Goal: Task Accomplishment & Management: Complete application form

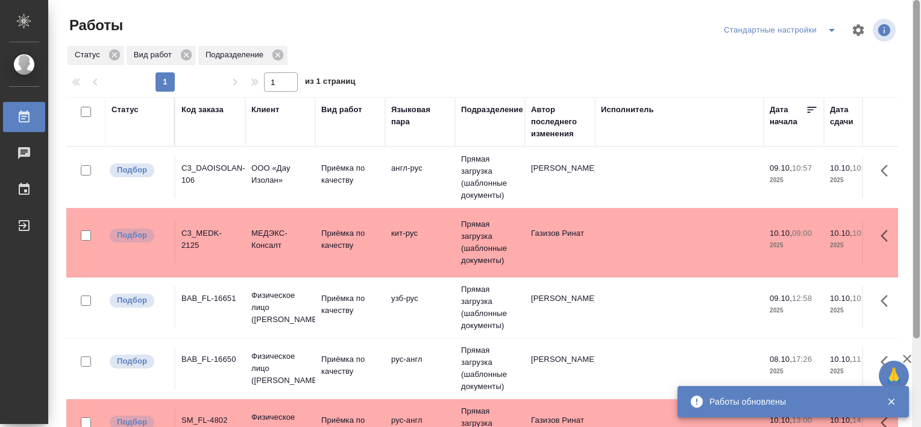
scroll to position [111, 0]
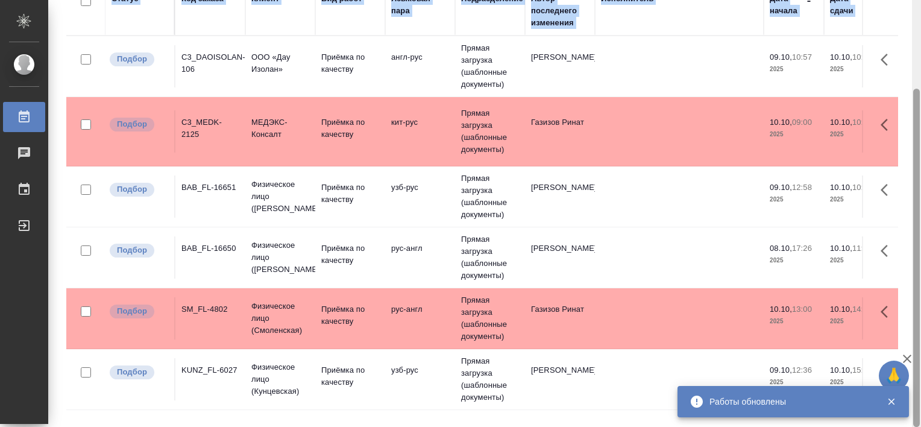
drag, startPoint x: 920, startPoint y: 243, endPoint x: 920, endPoint y: 255, distance: 12.1
click at [920, 255] on html "🙏 .cls-1 fill:#fff; AWATERA Tretyakova Valeriya Работы 0 Чаты График Выйти Рабо…" at bounding box center [460, 213] width 921 height 427
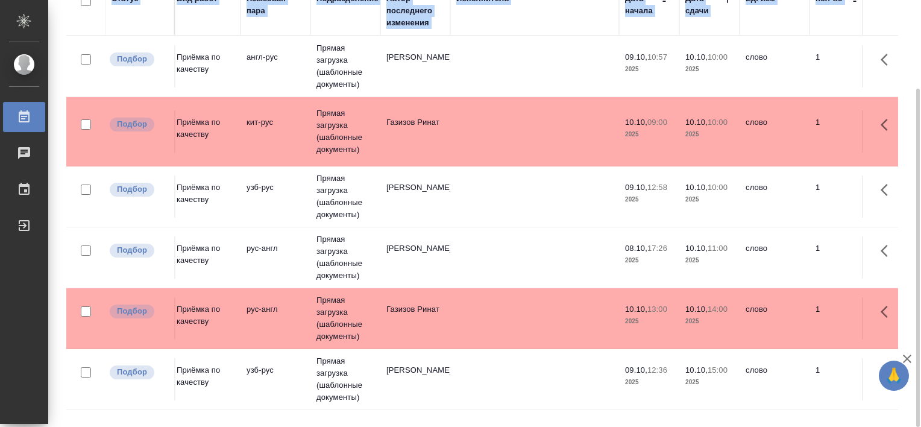
scroll to position [0, 0]
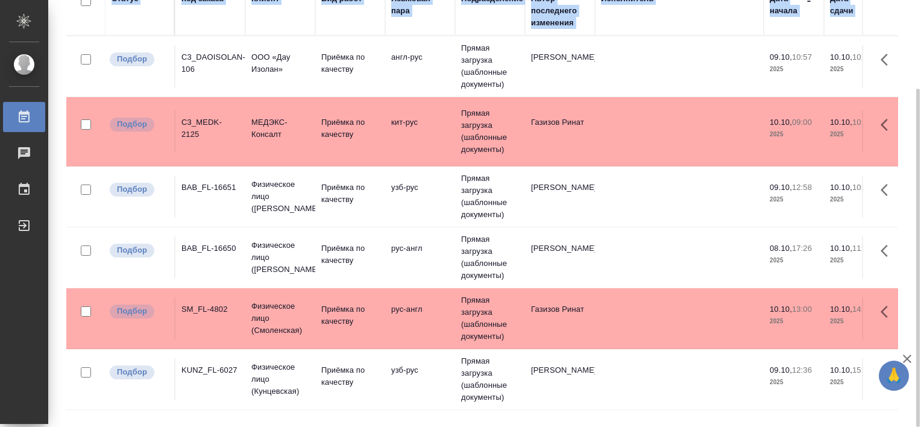
click at [224, 53] on div "C3_DAOISOLAN-106" at bounding box center [210, 63] width 58 height 24
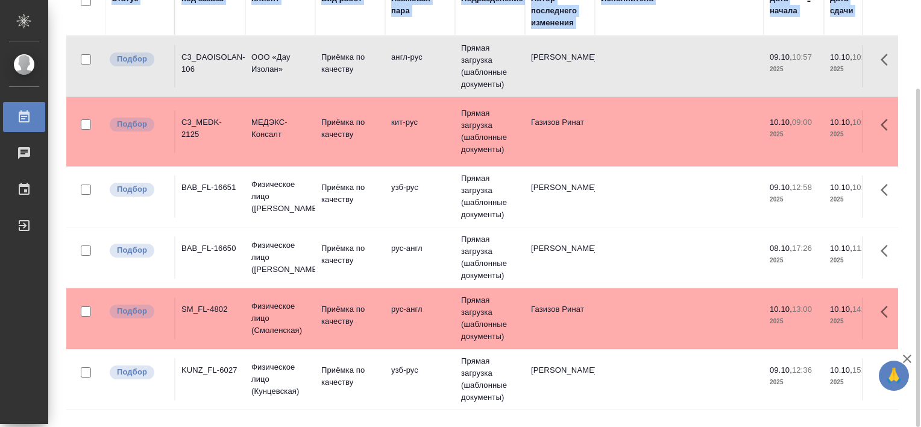
click at [224, 53] on div "C3_DAOISOLAN-106" at bounding box center [210, 63] width 58 height 24
click at [207, 183] on div "BAB_FL-16651" at bounding box center [210, 187] width 58 height 12
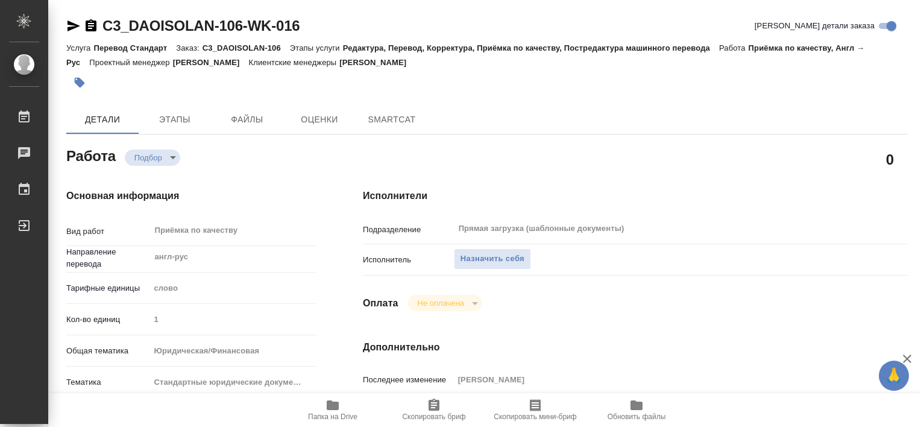
type textarea "x"
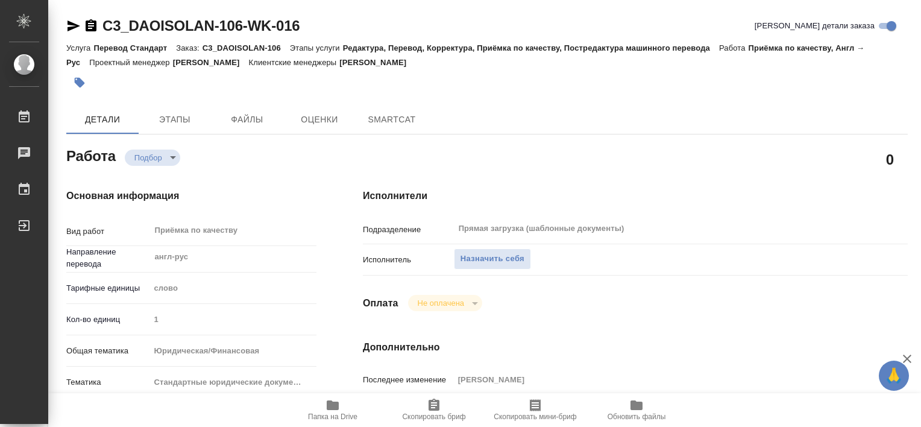
type textarea "x"
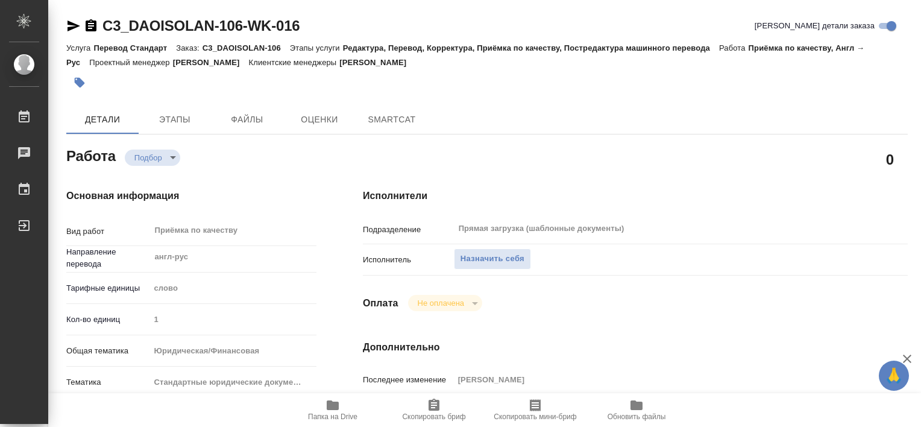
type textarea "x"
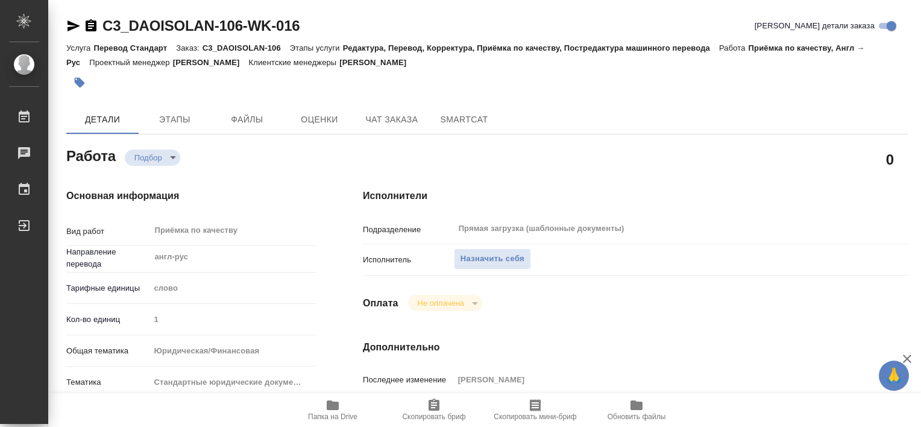
type textarea "x"
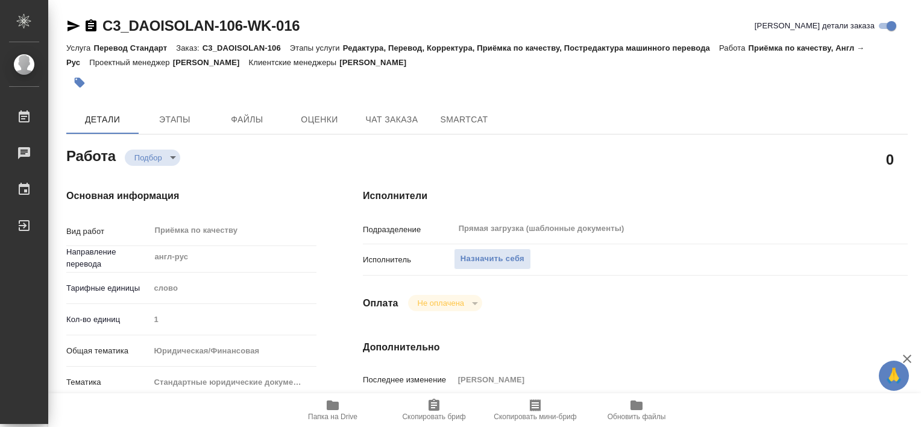
type textarea "x"
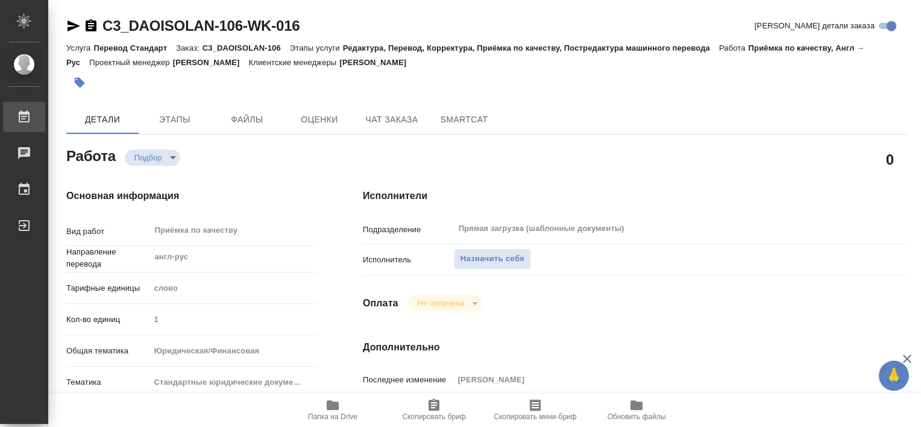
type textarea "x"
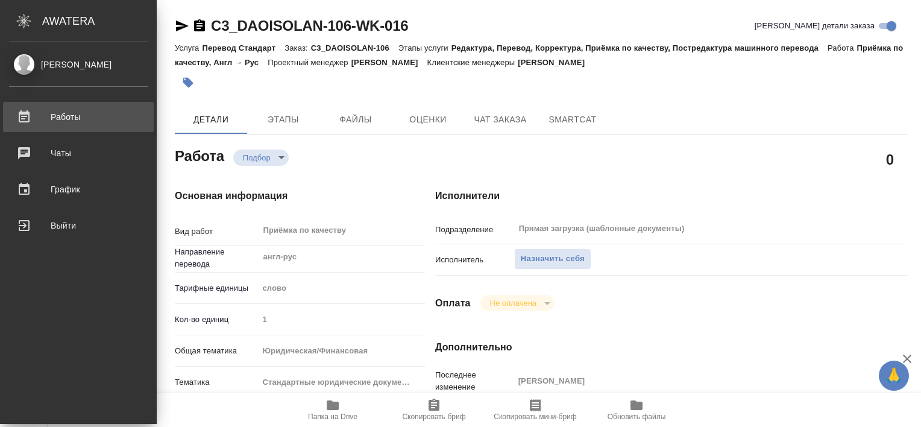
type textarea "x"
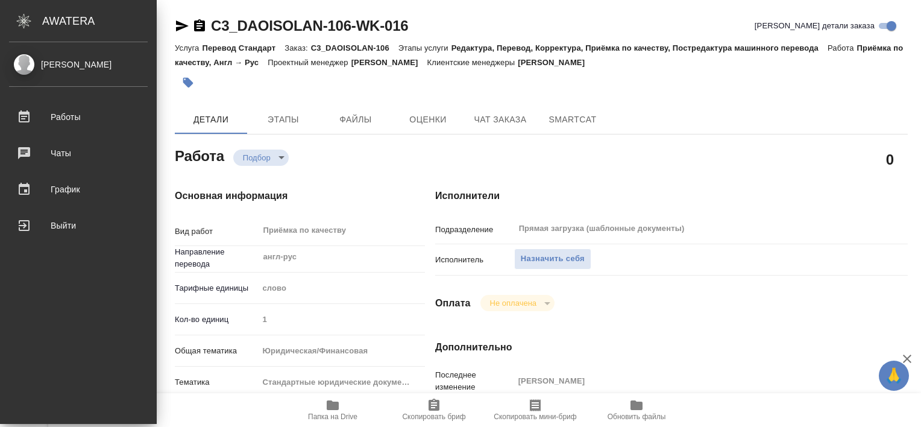
type textarea "x"
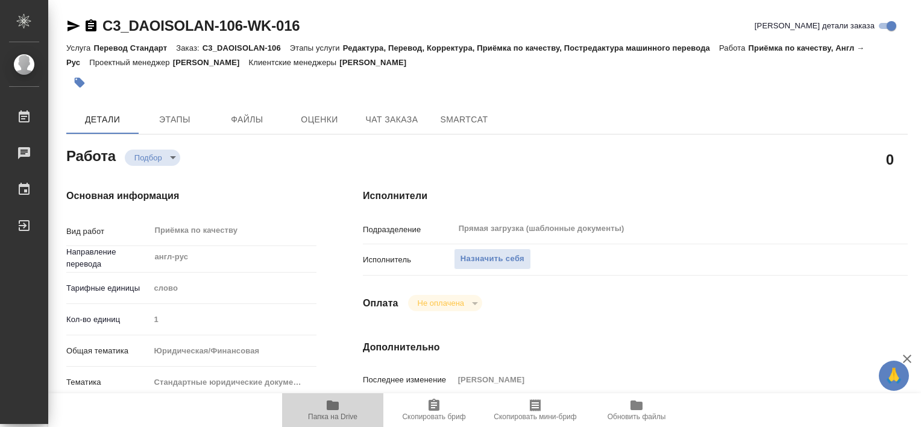
click at [342, 410] on span "Папка на Drive" at bounding box center [332, 409] width 87 height 23
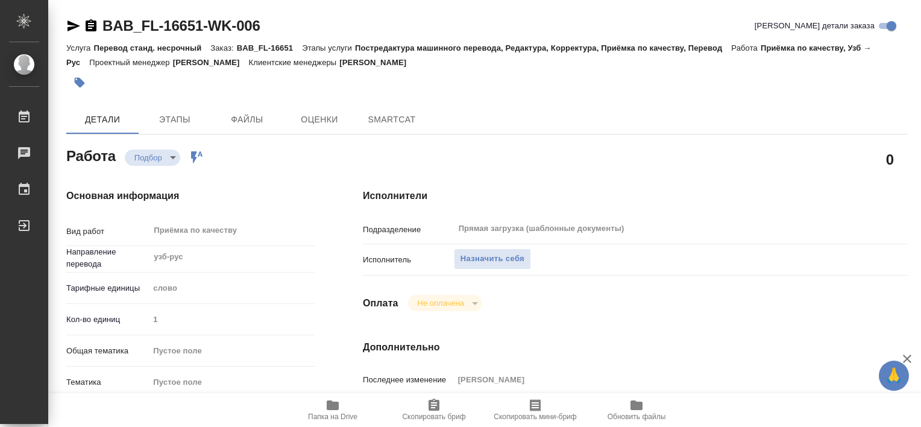
type textarea "x"
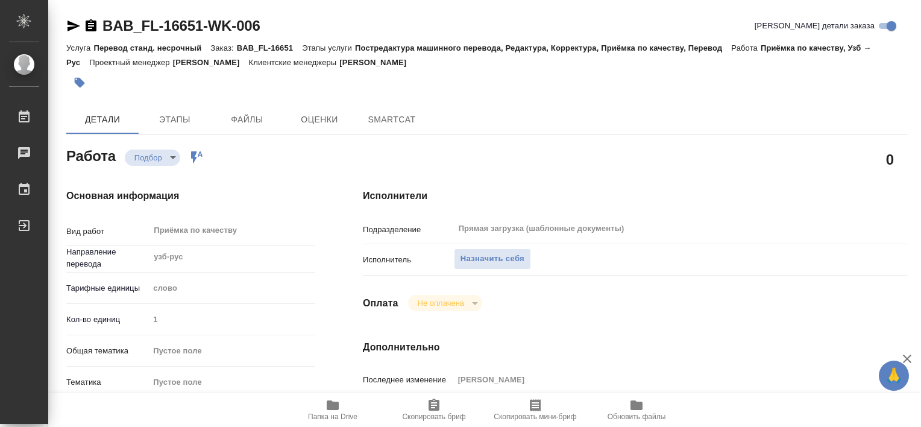
type textarea "x"
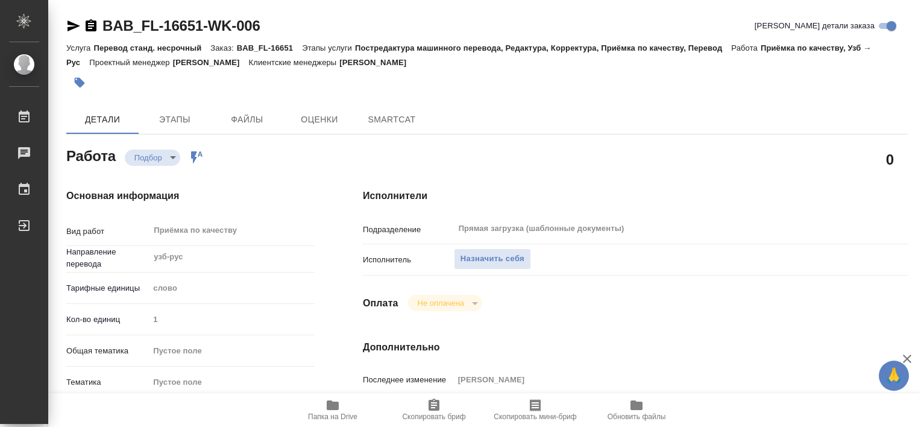
type textarea "x"
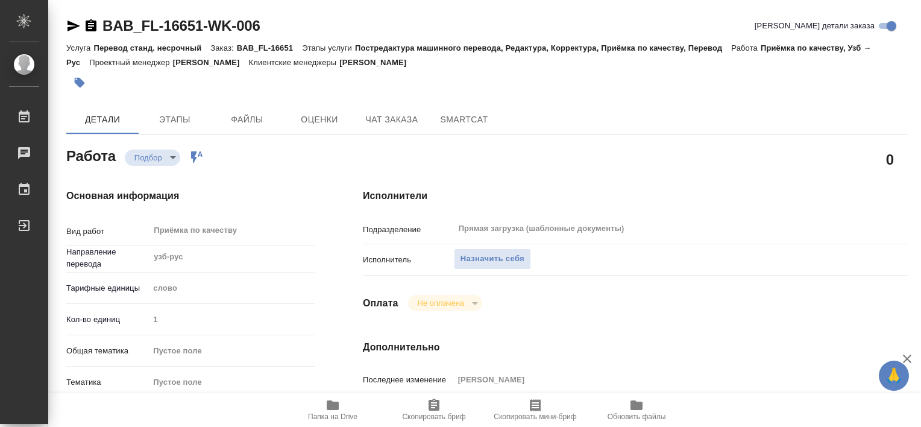
type textarea "x"
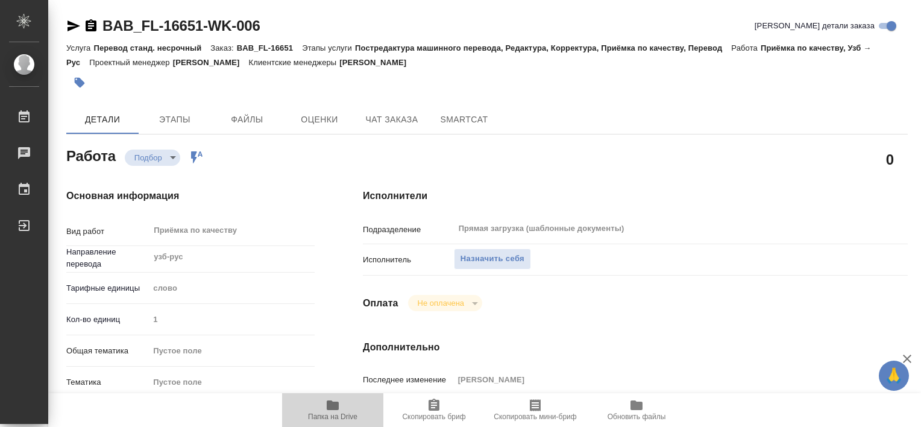
click at [330, 407] on icon "button" at bounding box center [333, 405] width 12 height 10
type textarea "x"
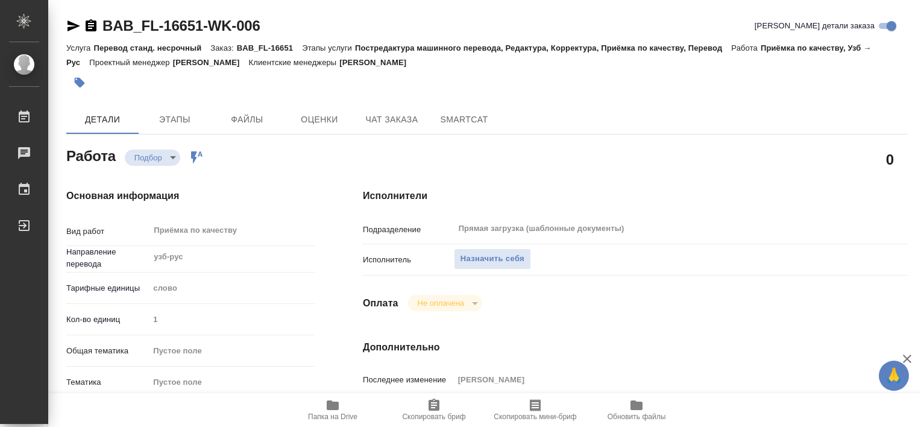
type textarea "x"
click at [207, 123] on button "Этапы" at bounding box center [175, 119] width 72 height 29
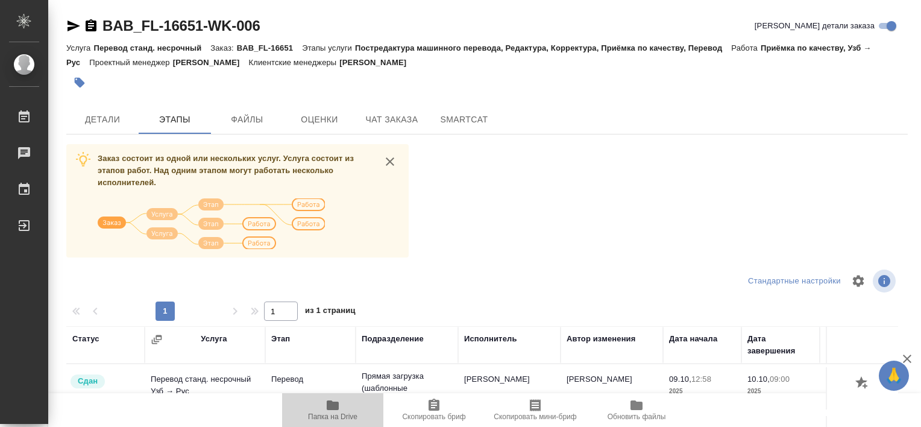
click at [334, 415] on span "Папка на Drive" at bounding box center [332, 416] width 49 height 8
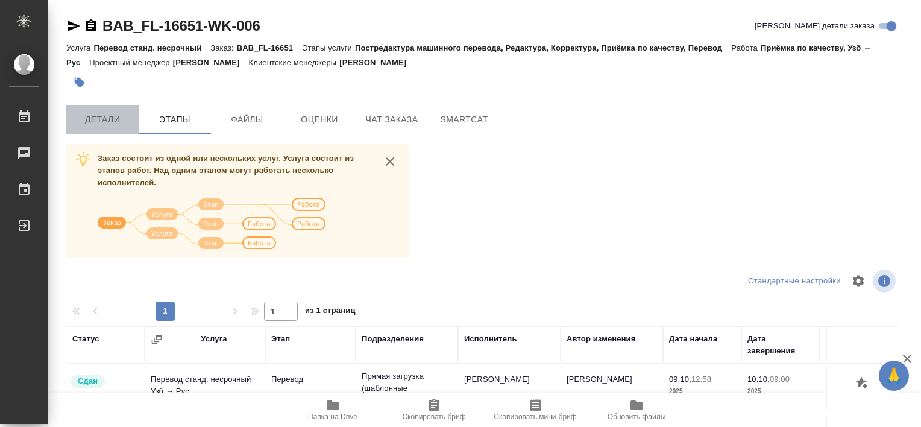
click at [130, 118] on span "Детали" at bounding box center [103, 119] width 58 height 15
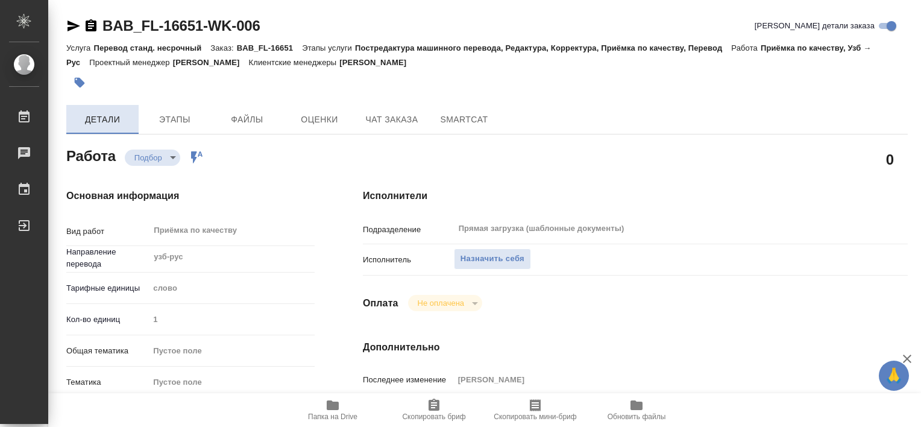
type textarea "x"
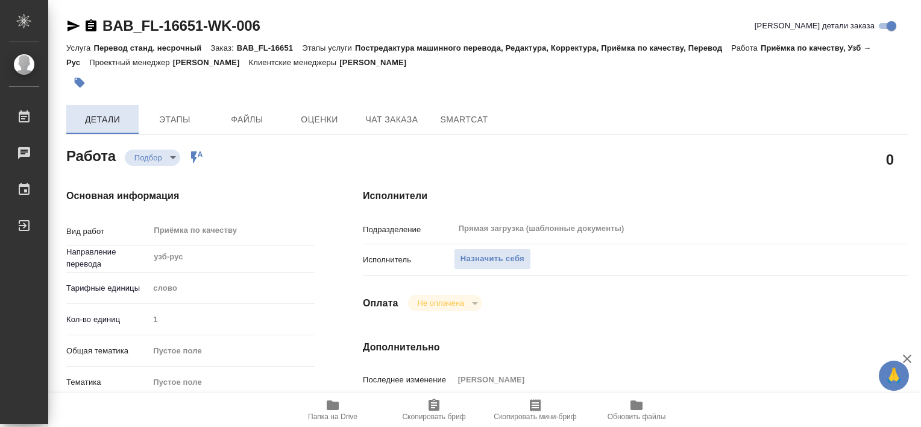
type textarea "x"
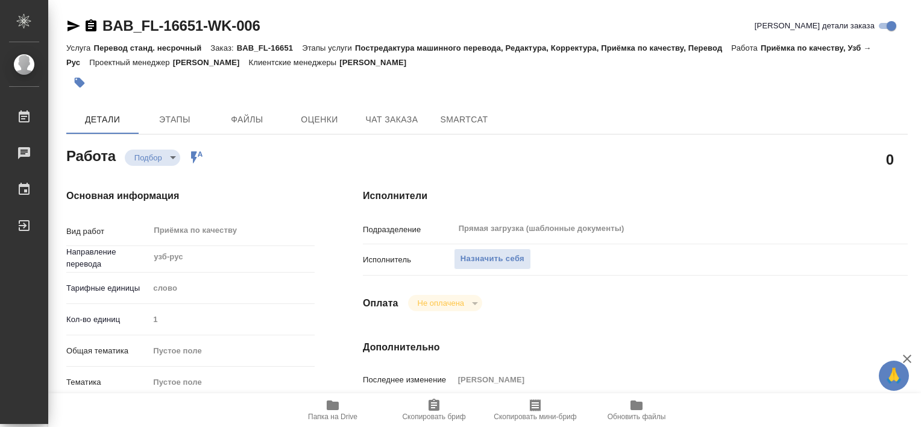
type textarea "x"
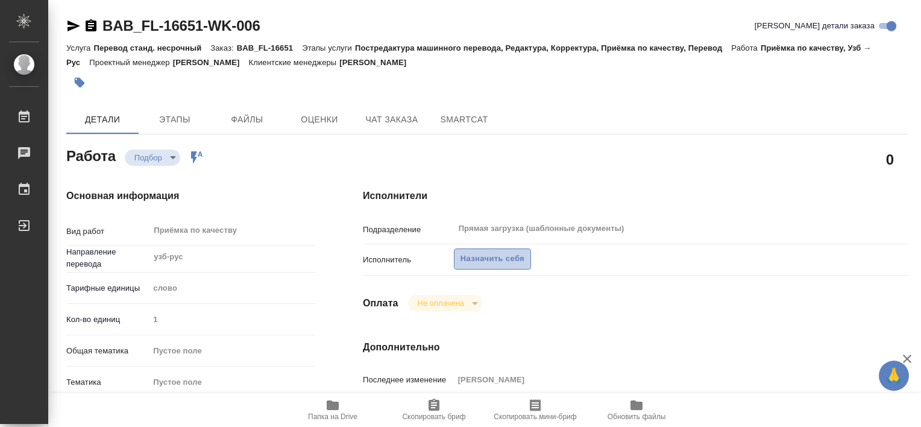
click at [480, 263] on span "Назначить себя" at bounding box center [492, 259] width 64 height 14
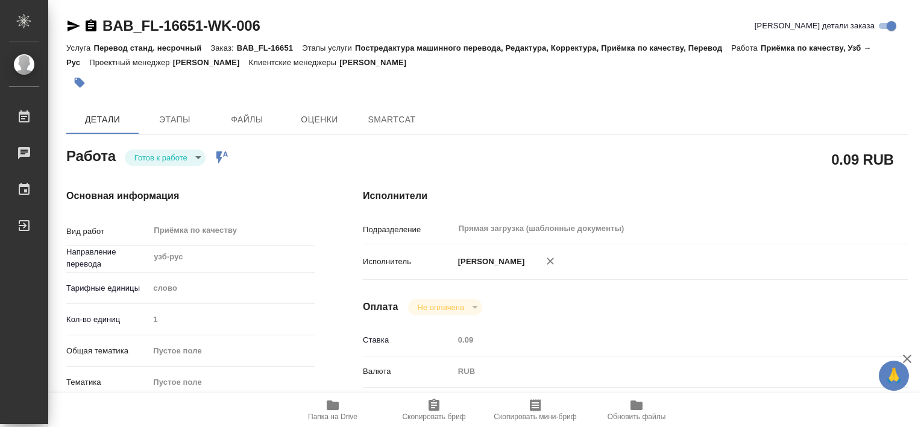
type textarea "x"
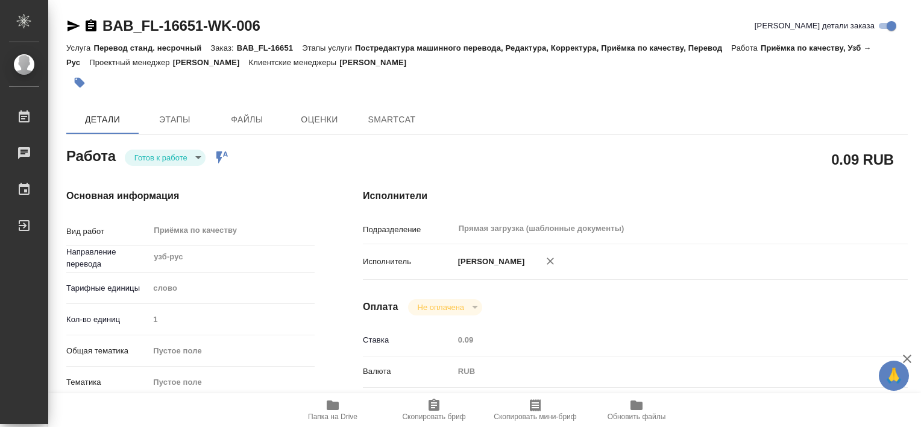
type textarea "x"
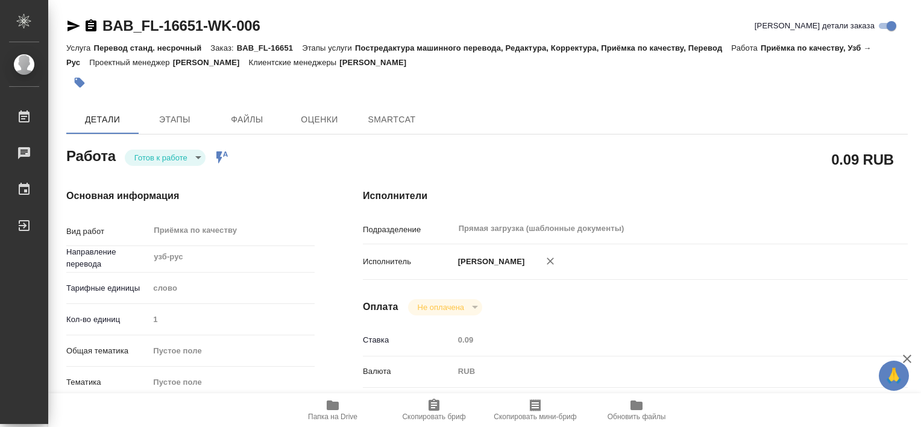
type textarea "x"
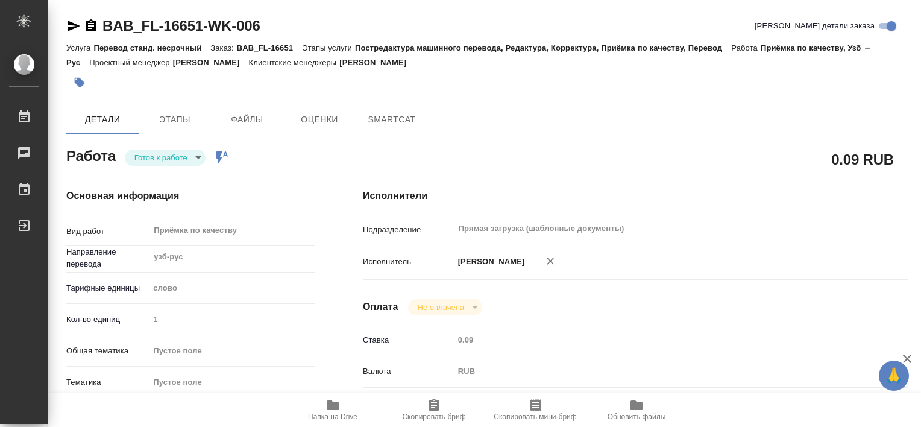
type textarea "x"
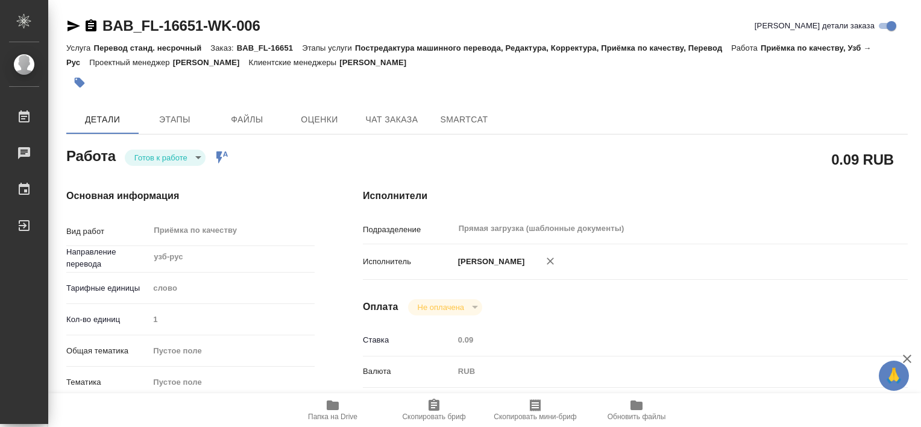
type textarea "x"
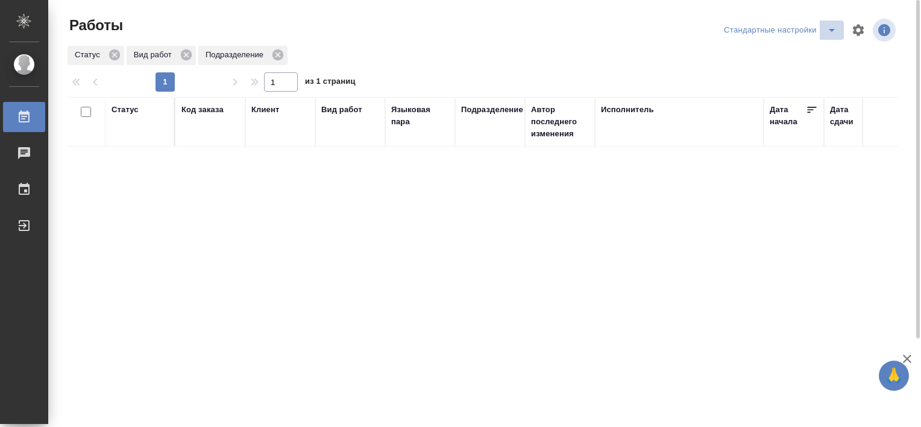
click at [827, 34] on icon "split button" at bounding box center [831, 30] width 14 height 14
click at [788, 60] on li "В работе" at bounding box center [782, 54] width 123 height 19
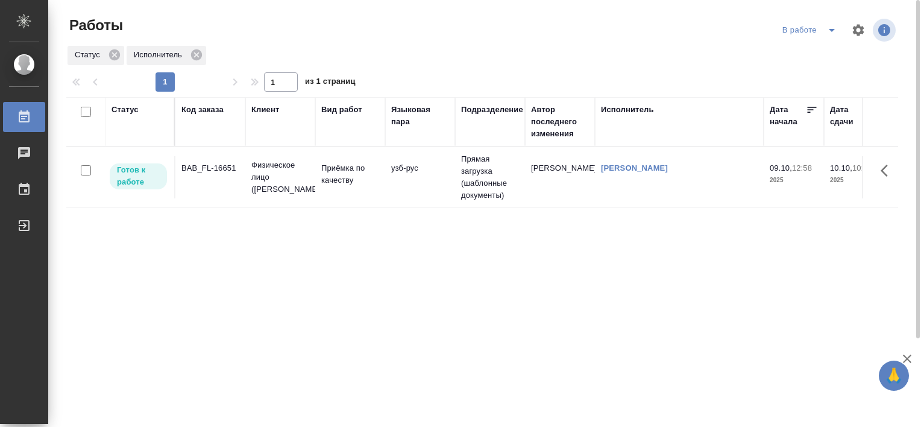
click at [221, 170] on div "BAB_FL-16651" at bounding box center [210, 168] width 58 height 12
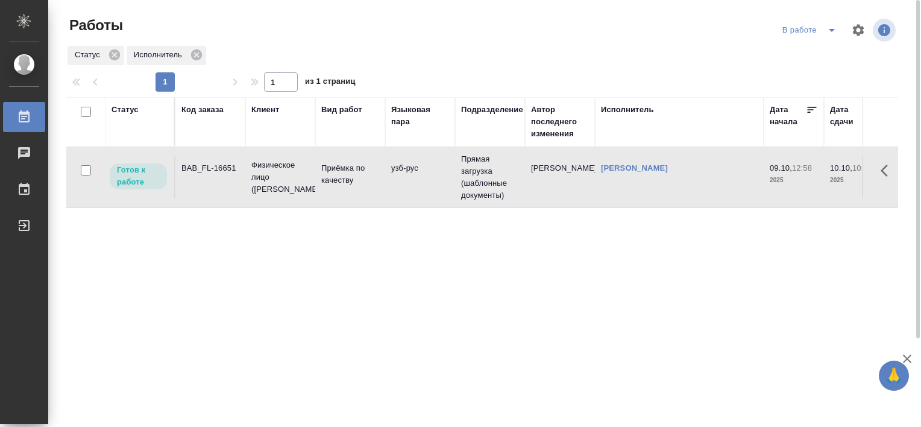
click at [221, 170] on div "BAB_FL-16651" at bounding box center [210, 168] width 58 height 12
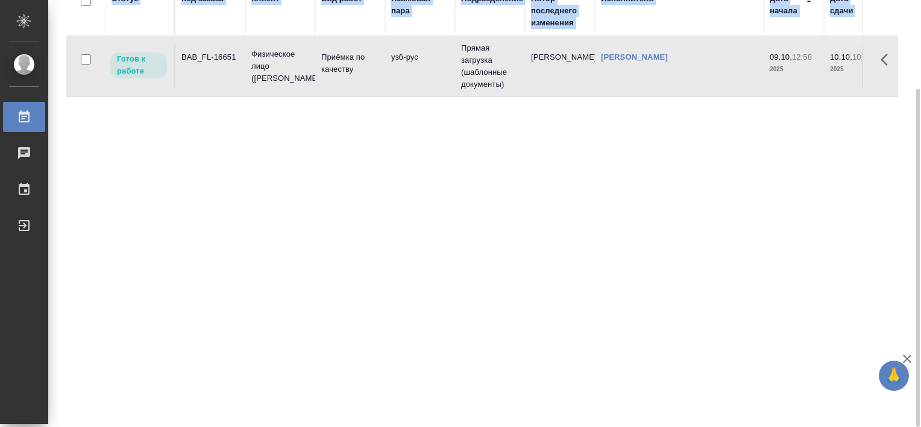
drag, startPoint x: 920, startPoint y: 215, endPoint x: 922, endPoint y: 302, distance: 87.4
click at [920, 302] on html "🙏 .cls-1 fill:#fff; AWATERA [PERSON_NAME] Работы 0 Чаты График Выйти Работы В р…" at bounding box center [460, 213] width 921 height 427
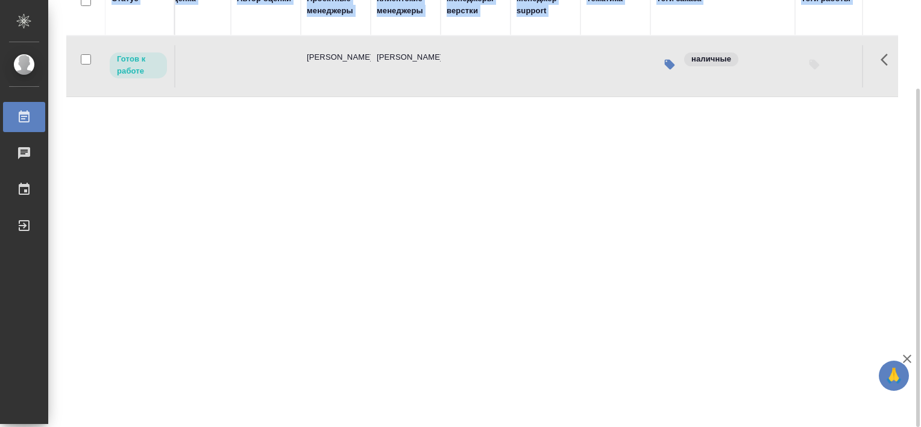
scroll to position [0, 1265]
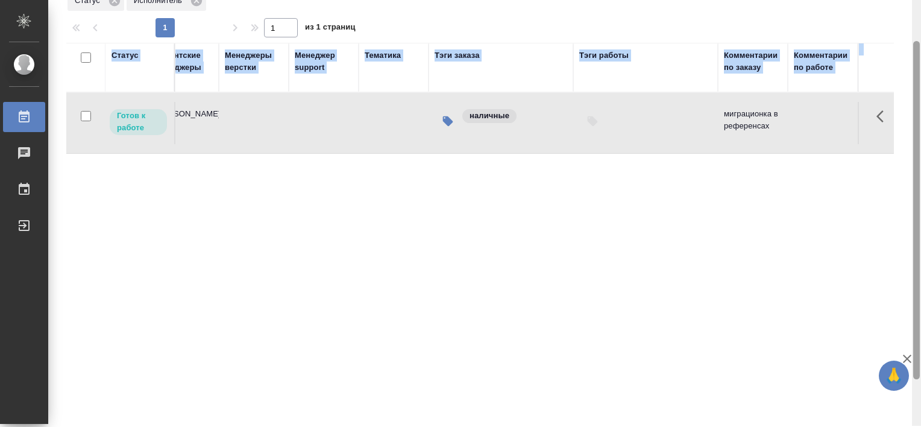
drag, startPoint x: 916, startPoint y: 270, endPoint x: 899, endPoint y: 224, distance: 49.4
click at [899, 224] on div "Работы В работе Статус Исполнитель 1 1 из 1 страниц Статус Код заказа Клиент Ви…" at bounding box center [484, 213] width 872 height 427
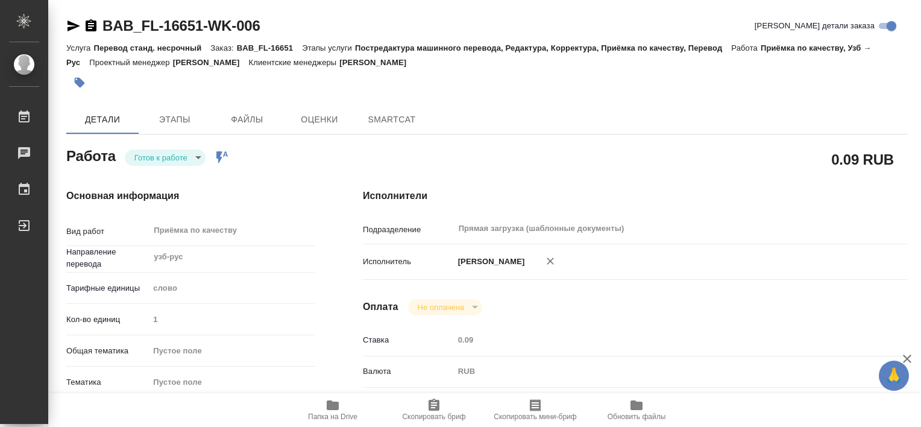
type textarea "x"
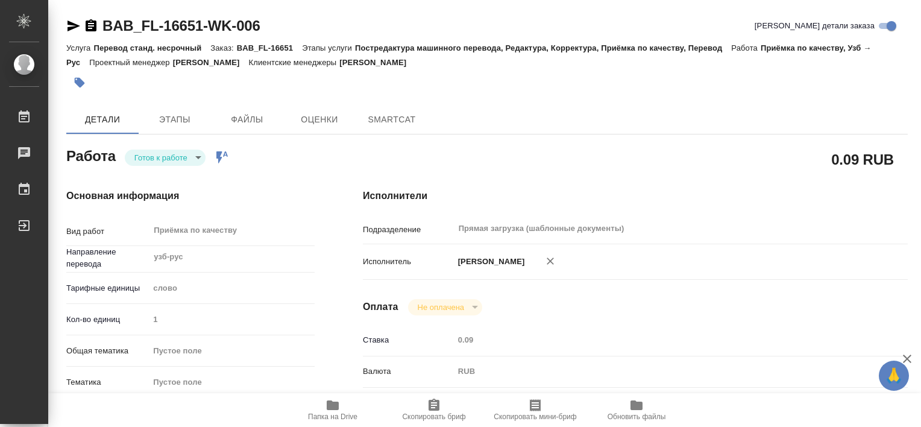
type textarea "x"
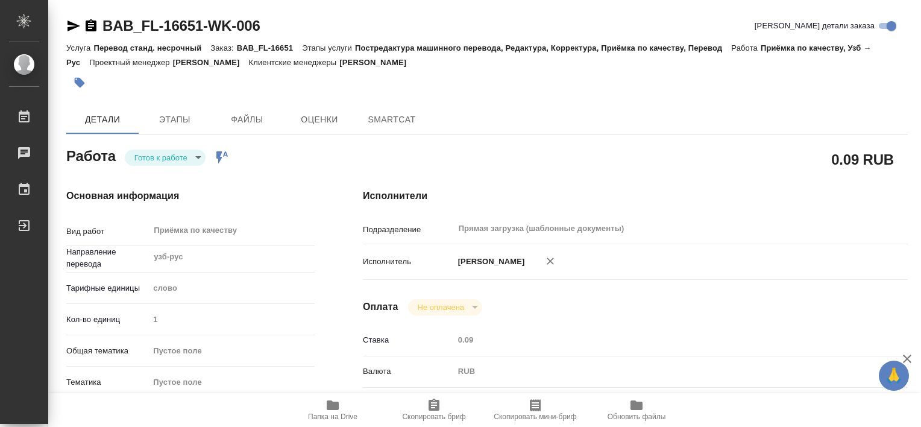
type textarea "x"
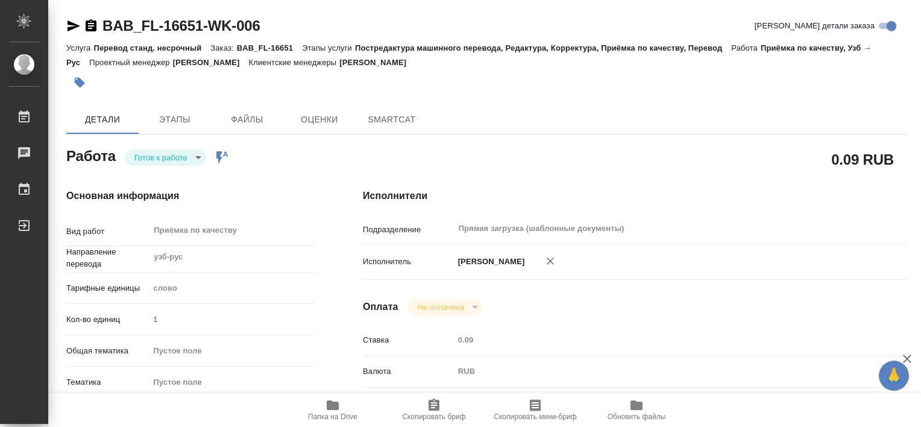
type textarea "x"
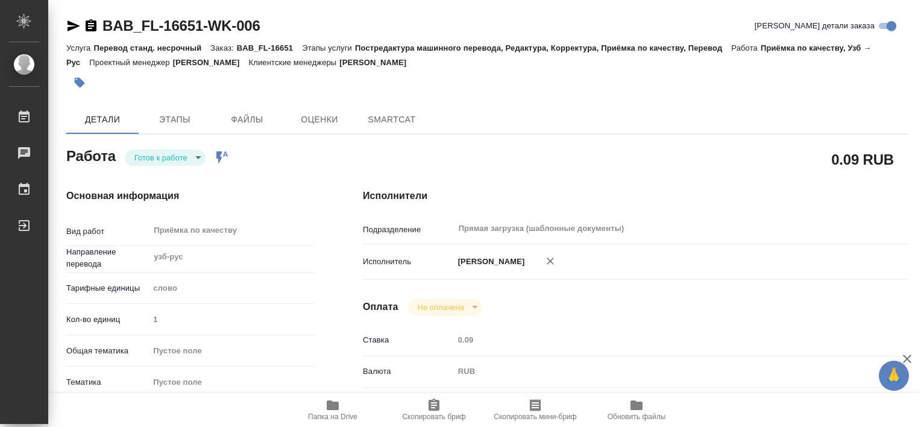
type textarea "x"
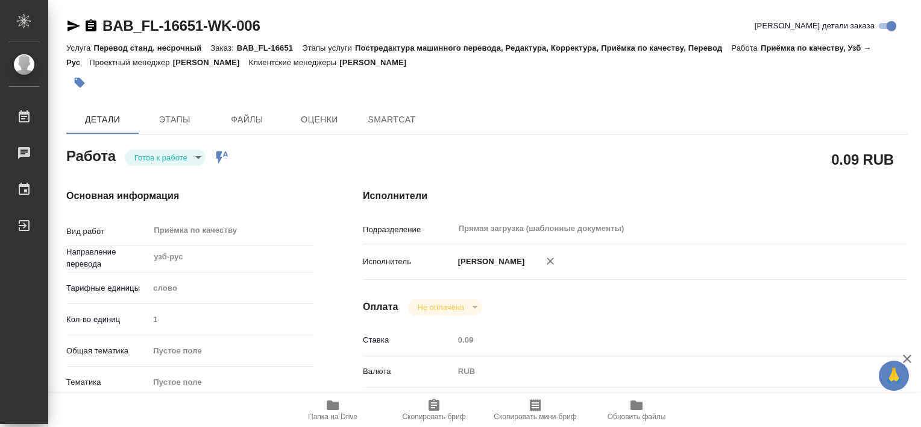
type textarea "x"
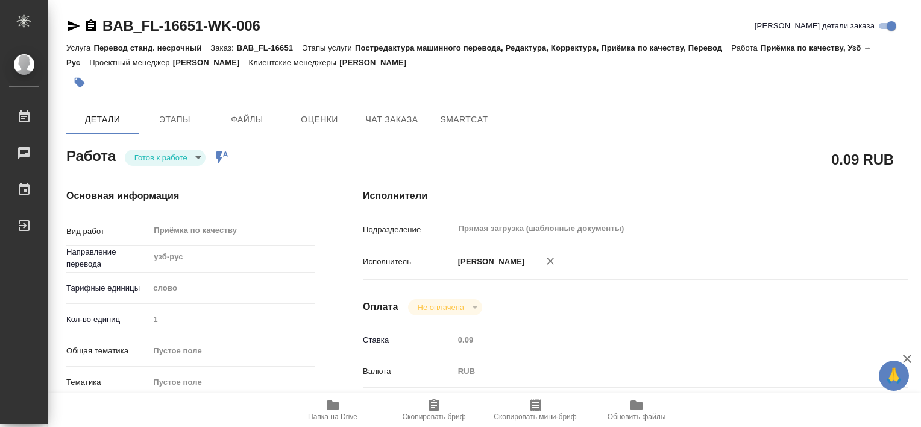
type textarea "x"
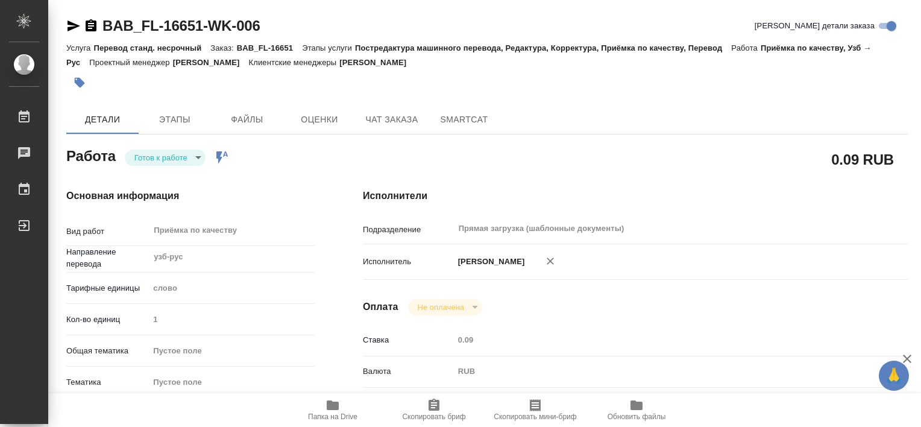
type textarea "x"
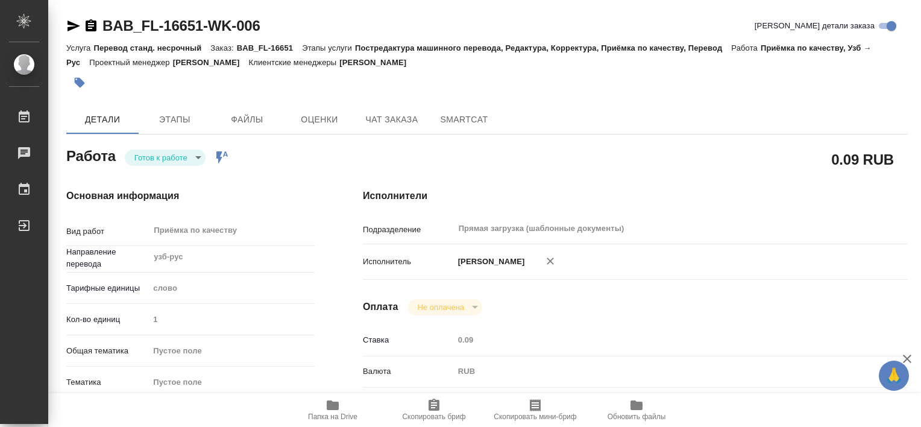
click at [339, 419] on span "Папка на Drive" at bounding box center [332, 416] width 49 height 8
click at [328, 413] on span "Папка на Drive" at bounding box center [332, 416] width 49 height 8
click at [338, 417] on span "Папка на Drive" at bounding box center [332, 416] width 49 height 8
